Goal: Task Accomplishment & Management: Complete application form

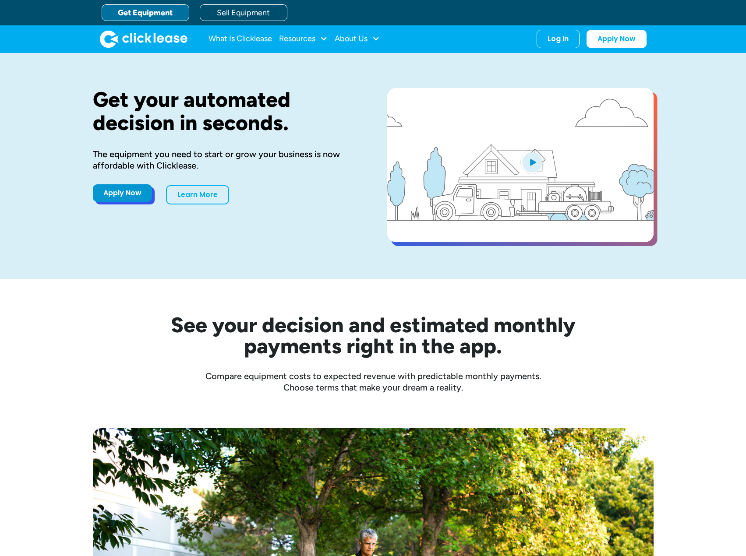
click at [134, 192] on link "Apply Now" at bounding box center [122, 193] width 59 height 18
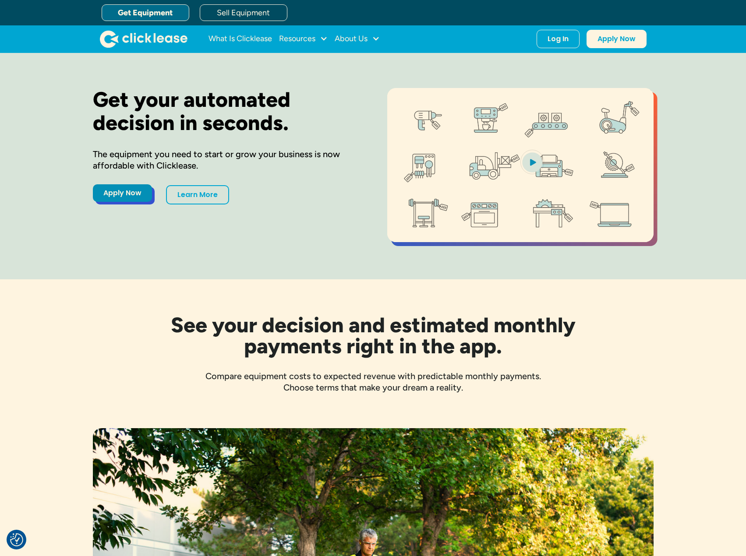
click at [132, 196] on link "Apply Now" at bounding box center [122, 193] width 59 height 18
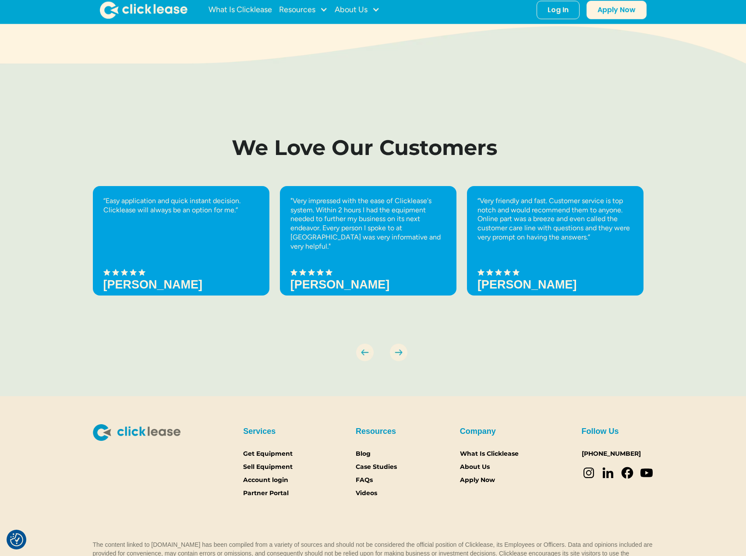
scroll to position [2865, 0]
